Goal: Information Seeking & Learning: Learn about a topic

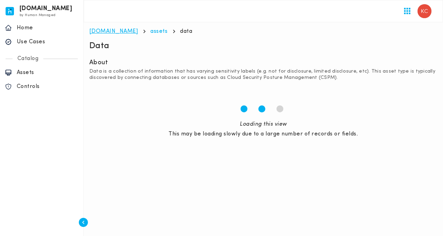
click at [107, 33] on link "[DOMAIN_NAME]" at bounding box center [113, 32] width 49 height 6
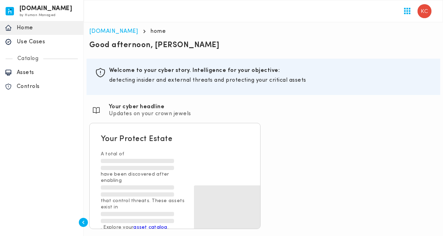
click at [37, 46] on div "Use Cases" at bounding box center [41, 42] width 83 height 14
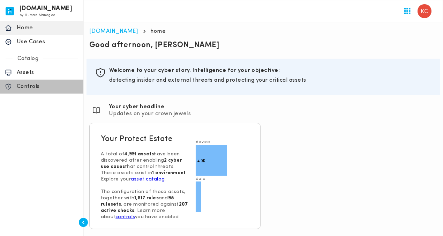
click at [29, 88] on p "Controls" at bounding box center [48, 86] width 62 height 7
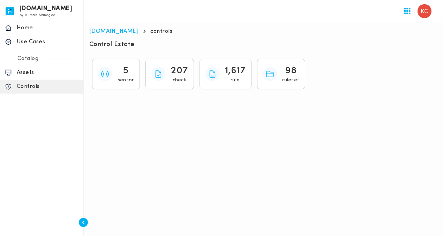
click at [37, 44] on p "Use Cases" at bounding box center [48, 41] width 62 height 7
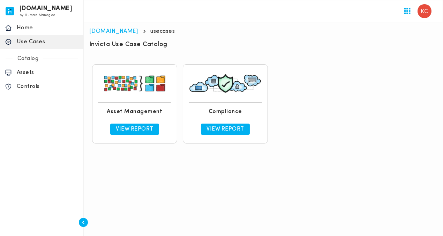
click at [220, 122] on div "View Report" at bounding box center [225, 129] width 73 height 17
click at [215, 131] on p "View Report" at bounding box center [225, 129] width 38 height 7
